Goal: Use online tool/utility: Utilize a website feature to perform a specific function

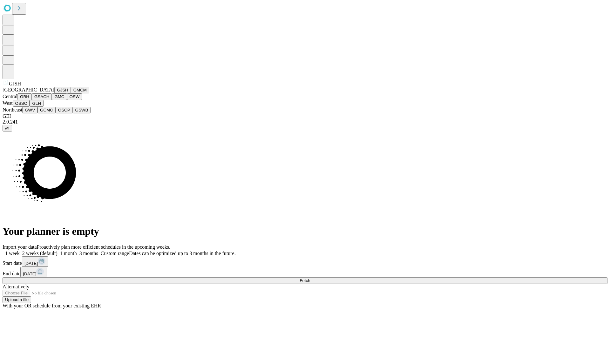
click at [54, 93] on button "GJSH" at bounding box center [62, 90] width 17 height 7
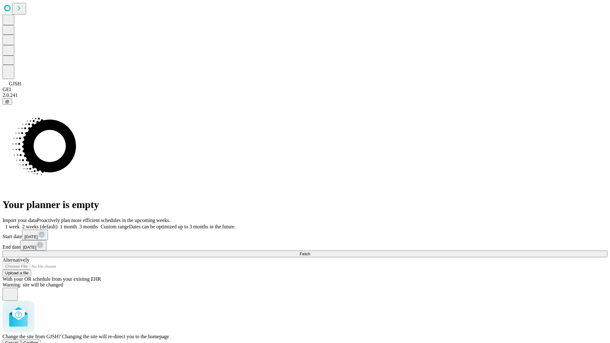
click at [38, 341] on span "Confirm" at bounding box center [31, 343] width 15 height 5
click at [77, 224] on label "1 month" at bounding box center [67, 226] width 19 height 5
click at [310, 252] on span "Fetch" at bounding box center [305, 254] width 10 height 5
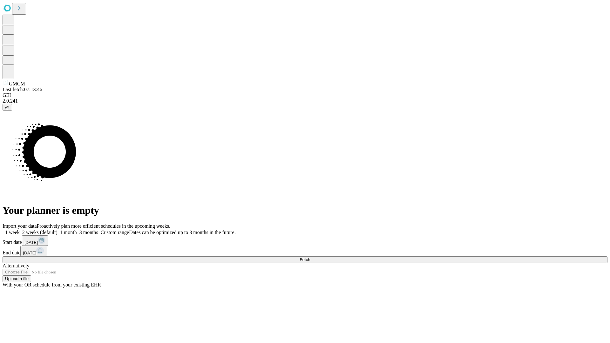
click at [77, 230] on label "1 month" at bounding box center [67, 232] width 19 height 5
click at [310, 257] on span "Fetch" at bounding box center [305, 259] width 10 height 5
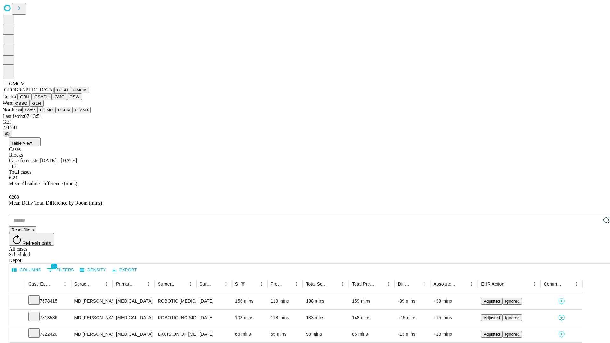
click at [32, 100] on button "GBH" at bounding box center [24, 96] width 14 height 7
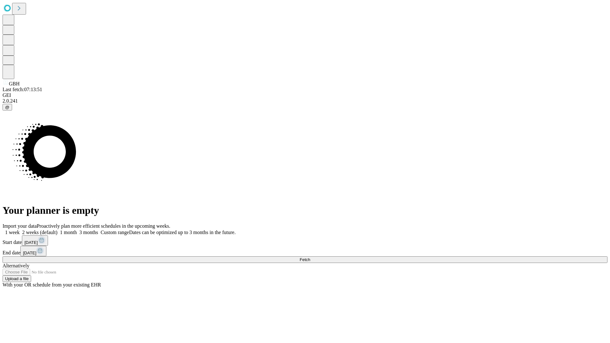
click at [77, 230] on label "1 month" at bounding box center [67, 232] width 19 height 5
click at [310, 257] on span "Fetch" at bounding box center [305, 259] width 10 height 5
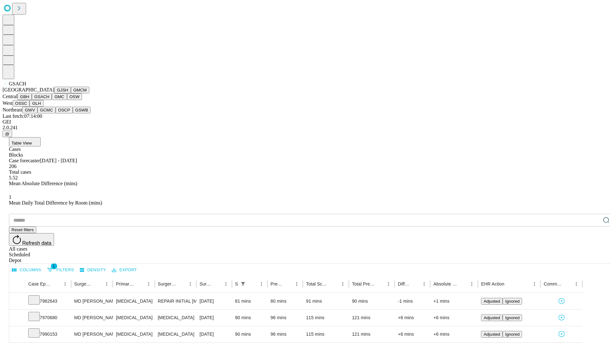
click at [52, 100] on button "GMC" at bounding box center [59, 96] width 15 height 7
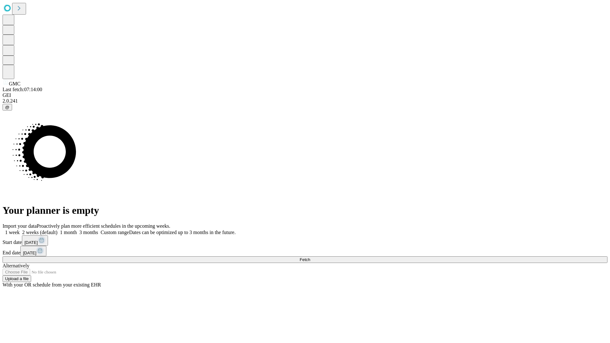
click at [77, 230] on label "1 month" at bounding box center [67, 232] width 19 height 5
click at [310, 257] on span "Fetch" at bounding box center [305, 259] width 10 height 5
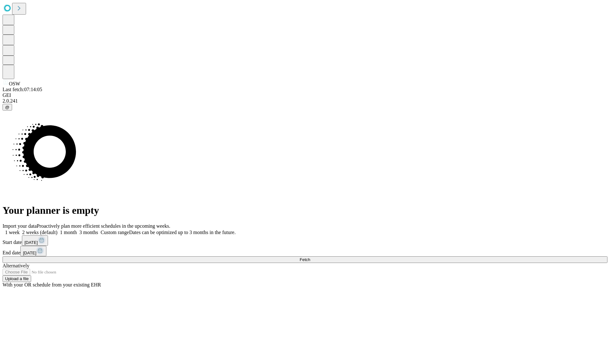
click at [77, 230] on label "1 month" at bounding box center [67, 232] width 19 height 5
click at [310, 257] on span "Fetch" at bounding box center [305, 259] width 10 height 5
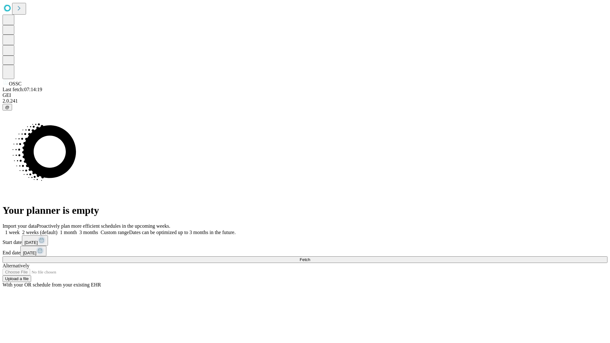
click at [77, 230] on label "1 month" at bounding box center [67, 232] width 19 height 5
click at [310, 257] on span "Fetch" at bounding box center [305, 259] width 10 height 5
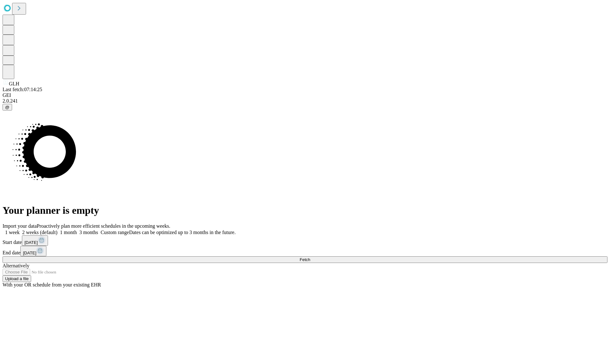
click at [77, 230] on label "1 month" at bounding box center [67, 232] width 19 height 5
click at [310, 257] on span "Fetch" at bounding box center [305, 259] width 10 height 5
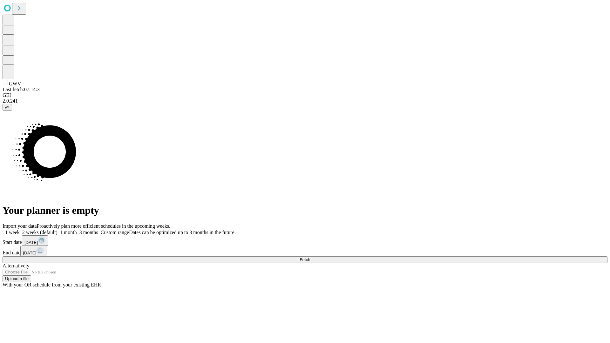
click at [77, 230] on label "1 month" at bounding box center [67, 232] width 19 height 5
click at [310, 257] on span "Fetch" at bounding box center [305, 259] width 10 height 5
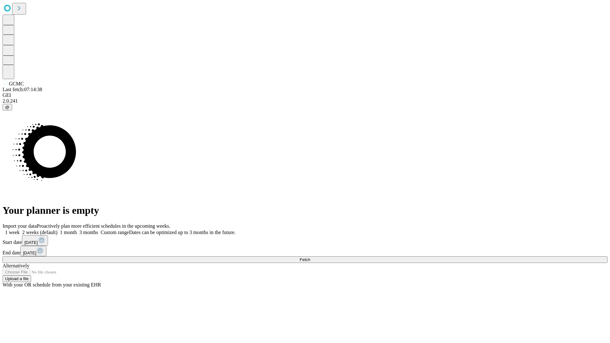
click at [77, 230] on label "1 month" at bounding box center [67, 232] width 19 height 5
click at [310, 257] on span "Fetch" at bounding box center [305, 259] width 10 height 5
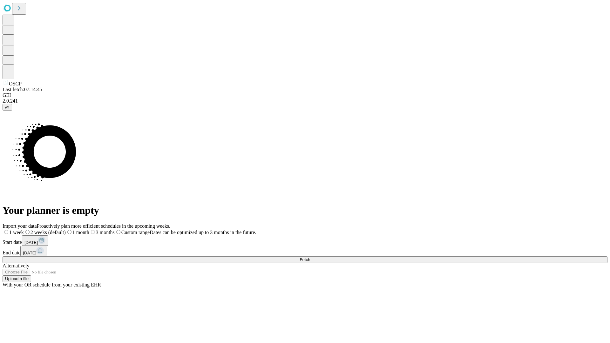
click at [89, 230] on label "1 month" at bounding box center [78, 232] width 24 height 5
click at [310, 257] on span "Fetch" at bounding box center [305, 259] width 10 height 5
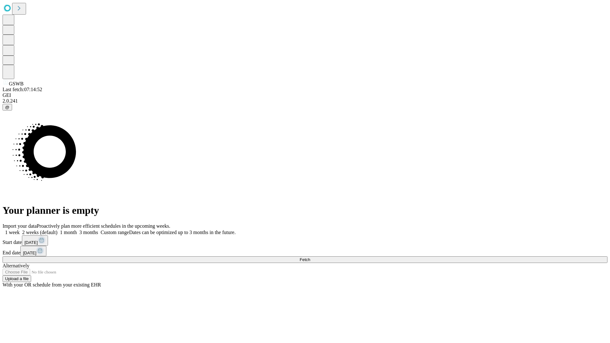
click at [77, 230] on label "1 month" at bounding box center [67, 232] width 19 height 5
click at [310, 257] on span "Fetch" at bounding box center [305, 259] width 10 height 5
